Goal: Task Accomplishment & Management: Complete application form

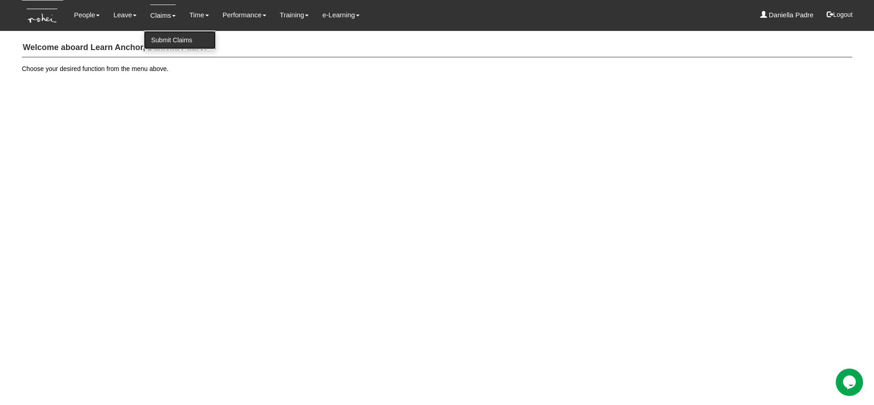
click at [159, 38] on link "Submit Claims" at bounding box center [180, 40] width 72 height 18
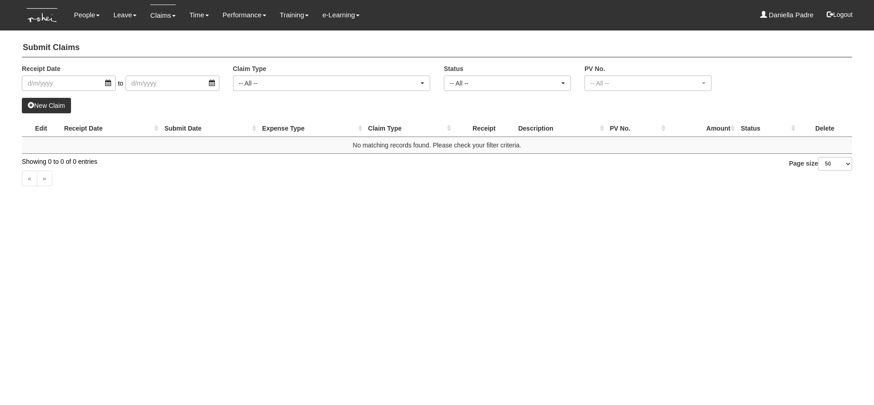
select select "50"
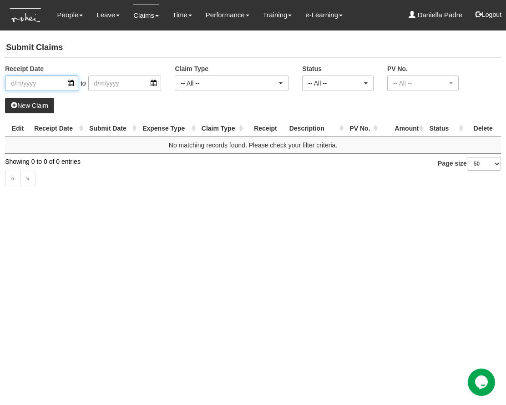
click at [31, 86] on input "search" at bounding box center [41, 83] width 73 height 15
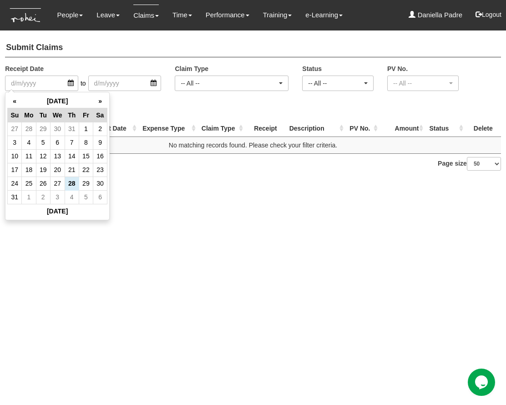
click at [243, 202] on html "Toggle navigation People Personal Information Staff Directory Leave Apply for L…" at bounding box center [253, 101] width 506 height 202
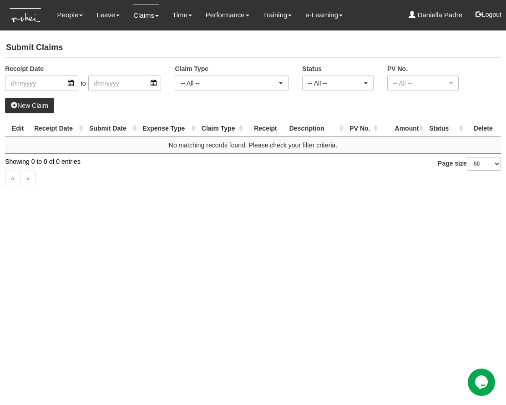
click at [44, 106] on link "New Claim" at bounding box center [29, 105] width 49 height 15
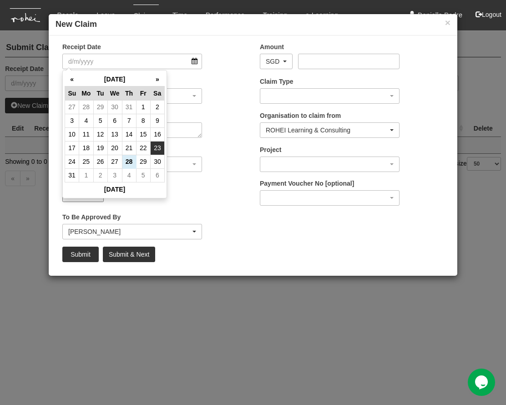
click at [156, 144] on td "23" at bounding box center [157, 148] width 14 height 14
type input "[DATE]"
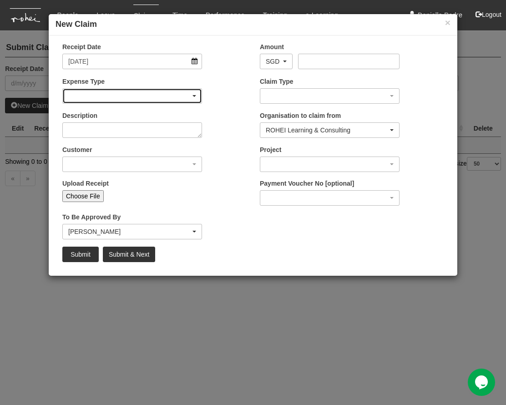
click at [179, 98] on div "button" at bounding box center [132, 96] width 139 height 15
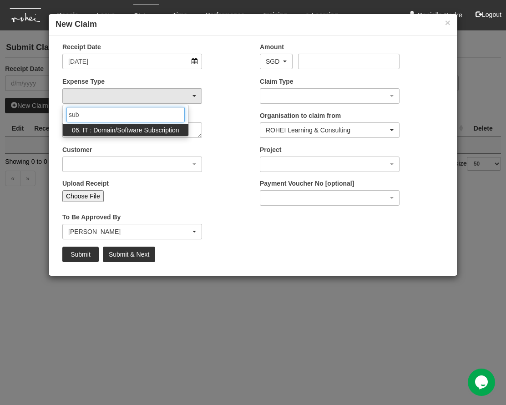
type input "sub"
click at [99, 133] on span "06. IT : Domain/Software Subscription" at bounding box center [125, 130] width 107 height 9
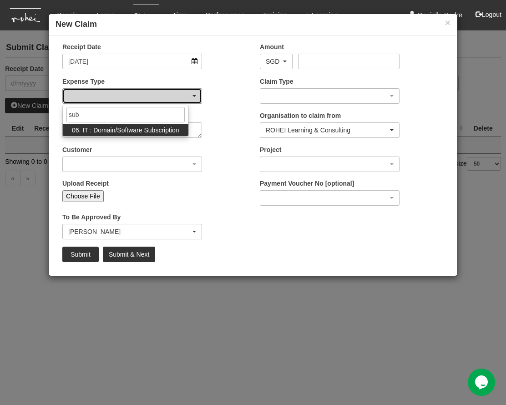
select select "180"
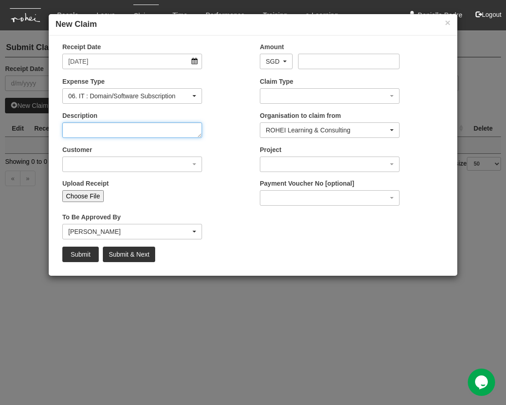
click at [99, 133] on textarea "Description" at bounding box center [132, 130] width 140 height 15
type textarea "Canva Yearly Subscription"
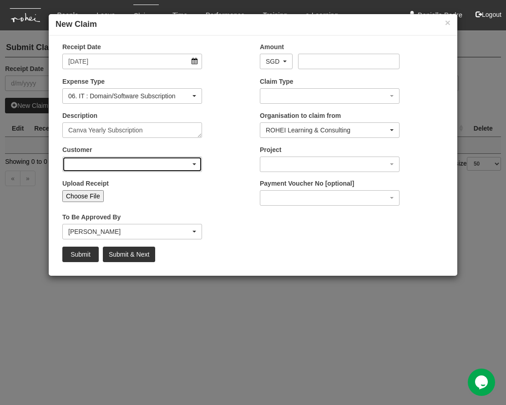
click at [109, 169] on div "button" at bounding box center [132, 164] width 139 height 15
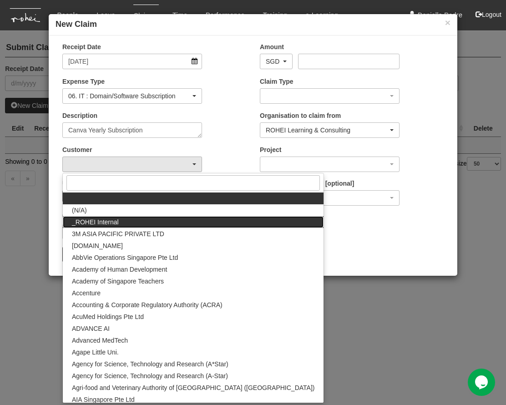
click at [111, 226] on span "_ROHEI Internal" at bounding box center [95, 222] width 47 height 9
select select "397"
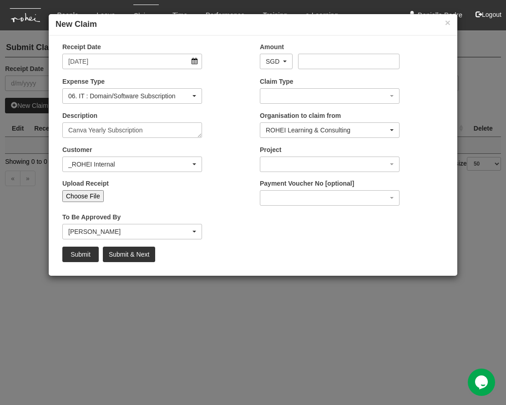
click at [87, 197] on input "Choose File" at bounding box center [82, 196] width 41 height 12
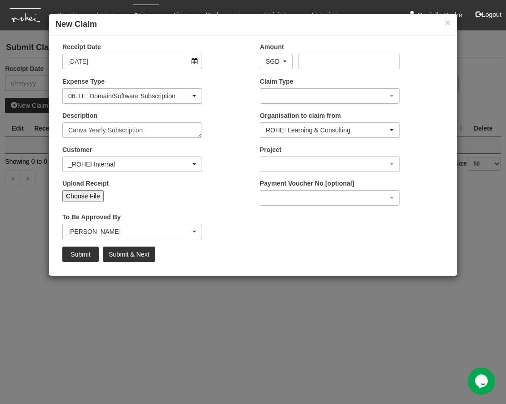
type input "C:\fakepath\invoice-04617-16200433.pdf"
type input "Choose Another File"
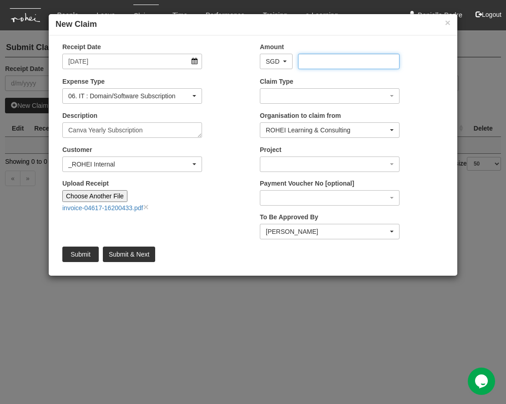
click at [369, 65] on input "Amount" at bounding box center [348, 61] width 101 height 15
type input "420"
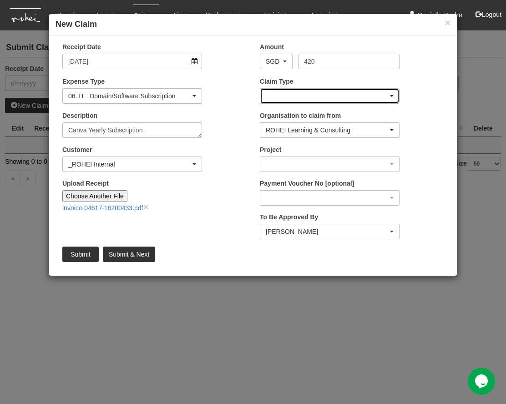
click at [373, 94] on div "button" at bounding box center [329, 96] width 139 height 15
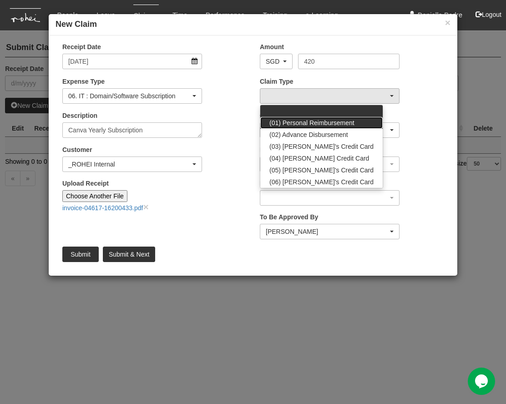
click at [351, 122] on span "(01) Personal Reimbursement" at bounding box center [312, 122] width 85 height 9
select select "14"
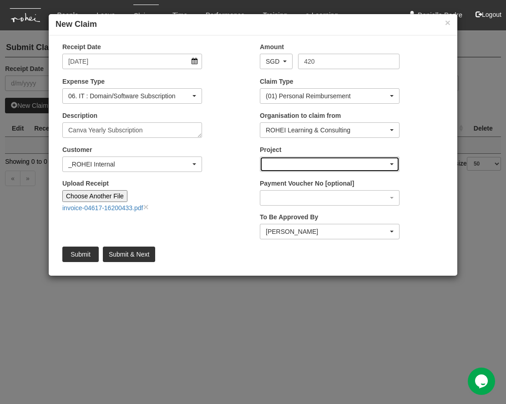
click at [352, 165] on div "button" at bounding box center [329, 164] width 139 height 15
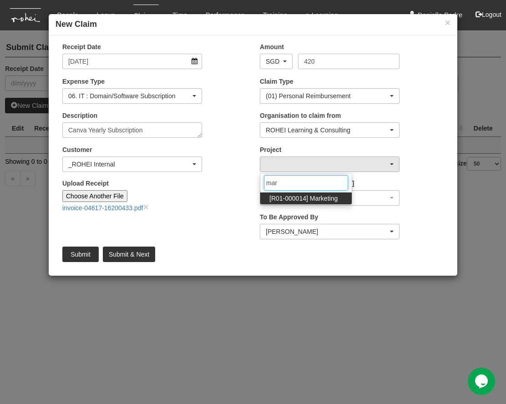
type input "mar"
click at [333, 198] on span "[R01-000014] Marketing" at bounding box center [304, 198] width 68 height 9
select select "1496"
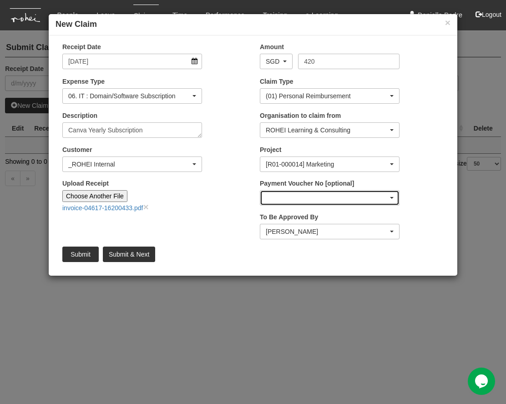
click at [352, 201] on div "button" at bounding box center [329, 198] width 139 height 15
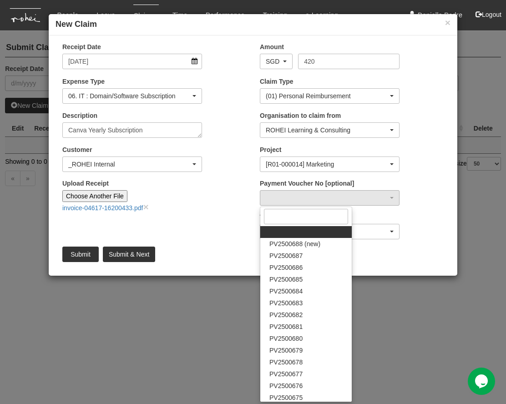
click at [414, 184] on div "Payment Voucher No [optional] PV2500688 (new) PV2500687 PV2500686 PV2500685 PV2…" at bounding box center [352, 196] width 198 height 34
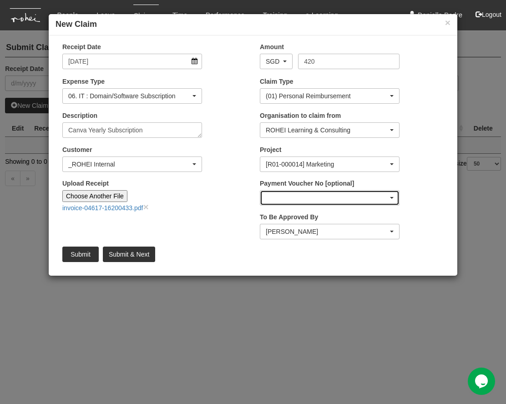
click at [370, 199] on div "button" at bounding box center [329, 198] width 139 height 15
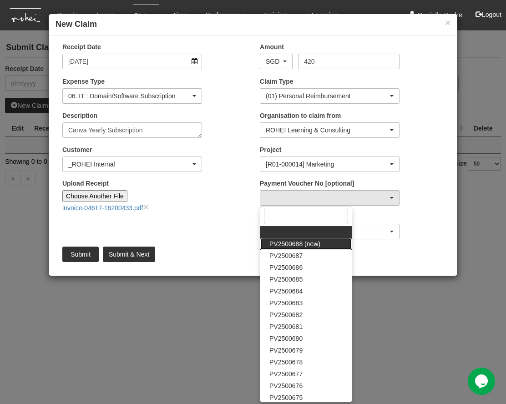
click at [316, 247] on span "PV2500688 (new)" at bounding box center [295, 244] width 51 height 9
select select "PV2500688 (new)"
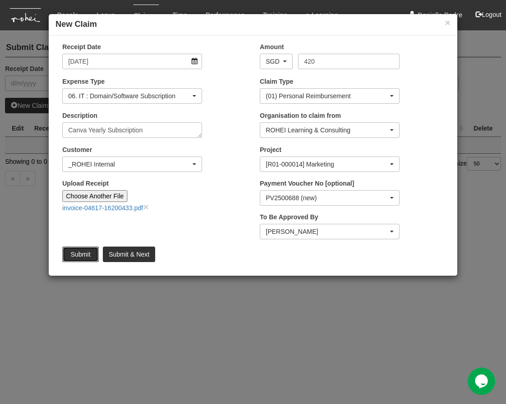
click at [82, 255] on input "Submit" at bounding box center [80, 254] width 36 height 15
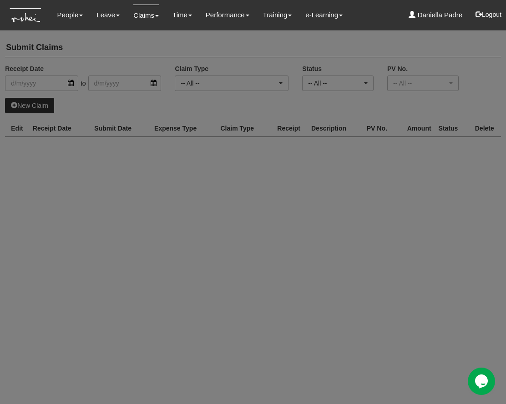
select select "50"
